Goal: Information Seeking & Learning: Compare options

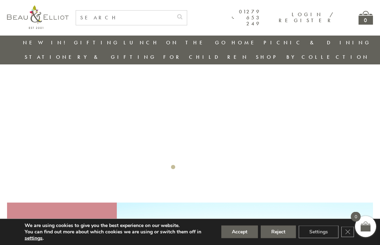
scroll to position [59, 0]
click at [244, 238] on button "Accept" at bounding box center [239, 232] width 37 height 13
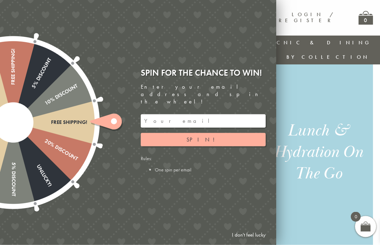
scroll to position [441, 0]
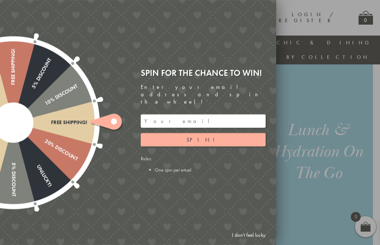
click at [238, 157] on div "Spin for the chance to win! Enter your email address and spin the wheel! Spin! …" at bounding box center [203, 120] width 125 height 106
click at [324, 134] on div at bounding box center [190, 122] width 380 height 245
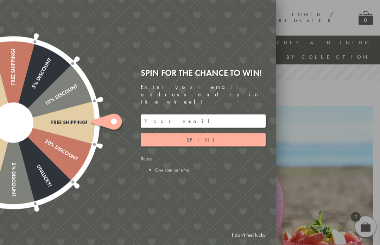
scroll to position [156, 0]
click at [113, 120] on ellipse at bounding box center [114, 122] width 6 height 6
click at [207, 137] on button "Spin!" at bounding box center [203, 139] width 125 height 13
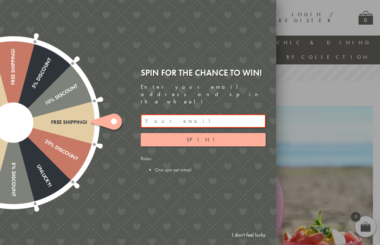
click at [174, 167] on div "Spin for the chance to win! Enter your email address and spin the wheel! Spin! …" at bounding box center [206, 122] width 141 height 121
click at [151, 156] on div "Rules: One spin per email" at bounding box center [203, 164] width 125 height 18
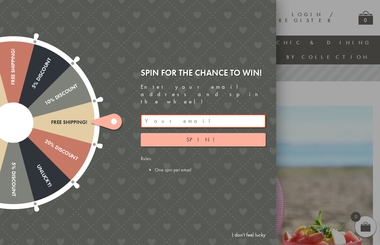
click at [19, 117] on div "10% Discount" at bounding box center [45, 104] width 67 height 42
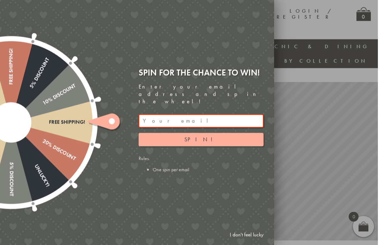
scroll to position [0, 7]
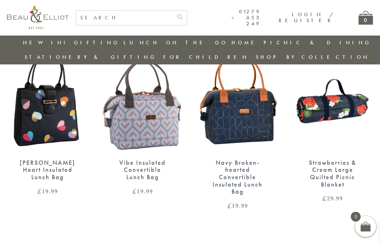
scroll to position [1224, 7]
click at [35, 107] on img at bounding box center [47, 100] width 81 height 105
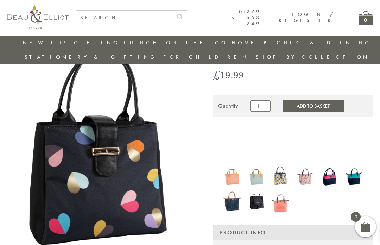
scroll to position [67, 0]
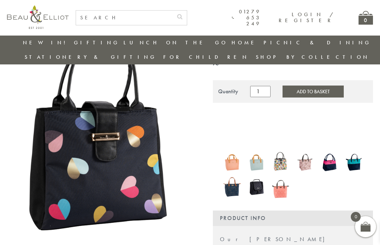
click at [287, 151] on img at bounding box center [280, 162] width 17 height 23
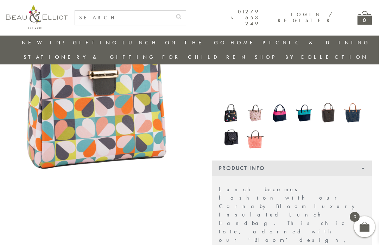
scroll to position [74, 7]
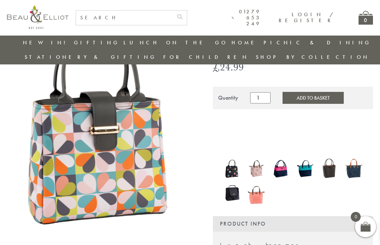
click at [306, 157] on img at bounding box center [304, 168] width 17 height 23
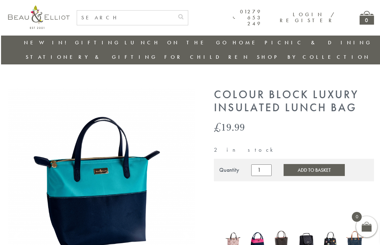
scroll to position [62, 0]
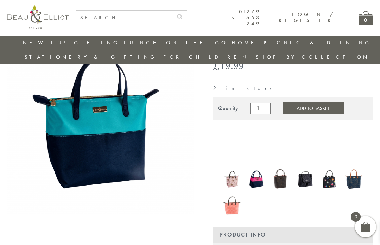
click at [337, 169] on img at bounding box center [329, 179] width 17 height 20
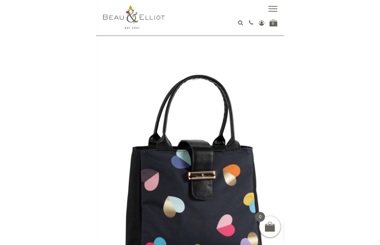
scroll to position [4, 0]
